Goal: Task Accomplishment & Management: Manage account settings

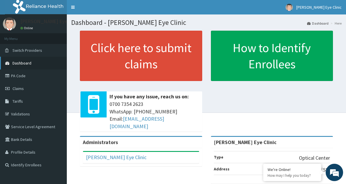
click at [28, 60] on link "Dashboard" at bounding box center [33, 63] width 67 height 13
click at [34, 73] on link "PA Code" at bounding box center [33, 76] width 67 height 13
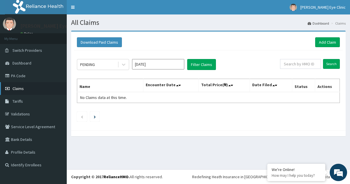
click at [25, 88] on link "Claims" at bounding box center [33, 88] width 67 height 13
click at [28, 88] on link "Claims" at bounding box center [33, 88] width 67 height 13
click at [29, 116] on link "Validations" at bounding box center [33, 114] width 67 height 13
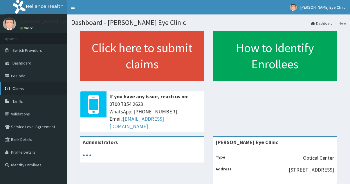
click at [38, 88] on link "Claims" at bounding box center [33, 88] width 67 height 13
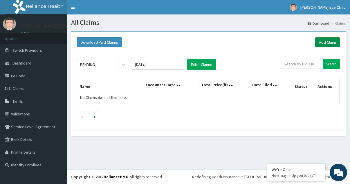
click at [323, 41] on link "Add Claim" at bounding box center [327, 42] width 25 height 10
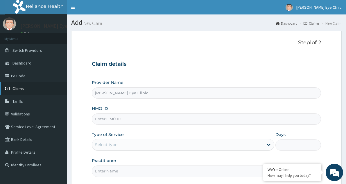
click at [22, 89] on span "Claims" at bounding box center [17, 88] width 11 height 5
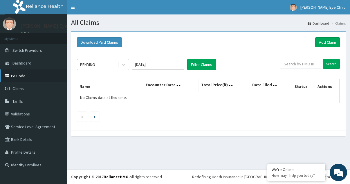
click at [30, 78] on link "PA Code" at bounding box center [33, 76] width 67 height 13
